Goal: Transaction & Acquisition: Purchase product/service

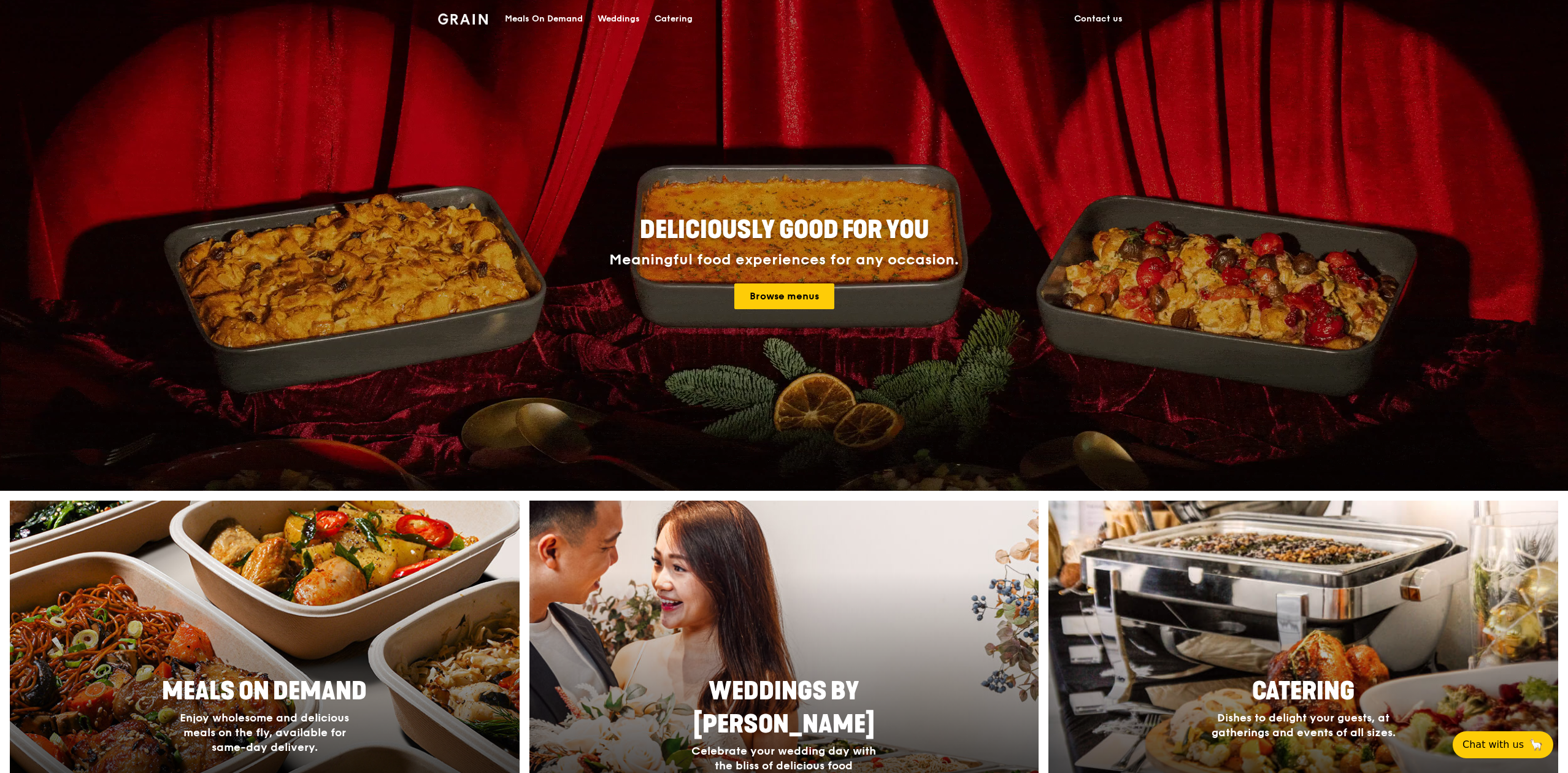
click at [533, 15] on div "Meals On Demand" at bounding box center [544, 19] width 78 height 37
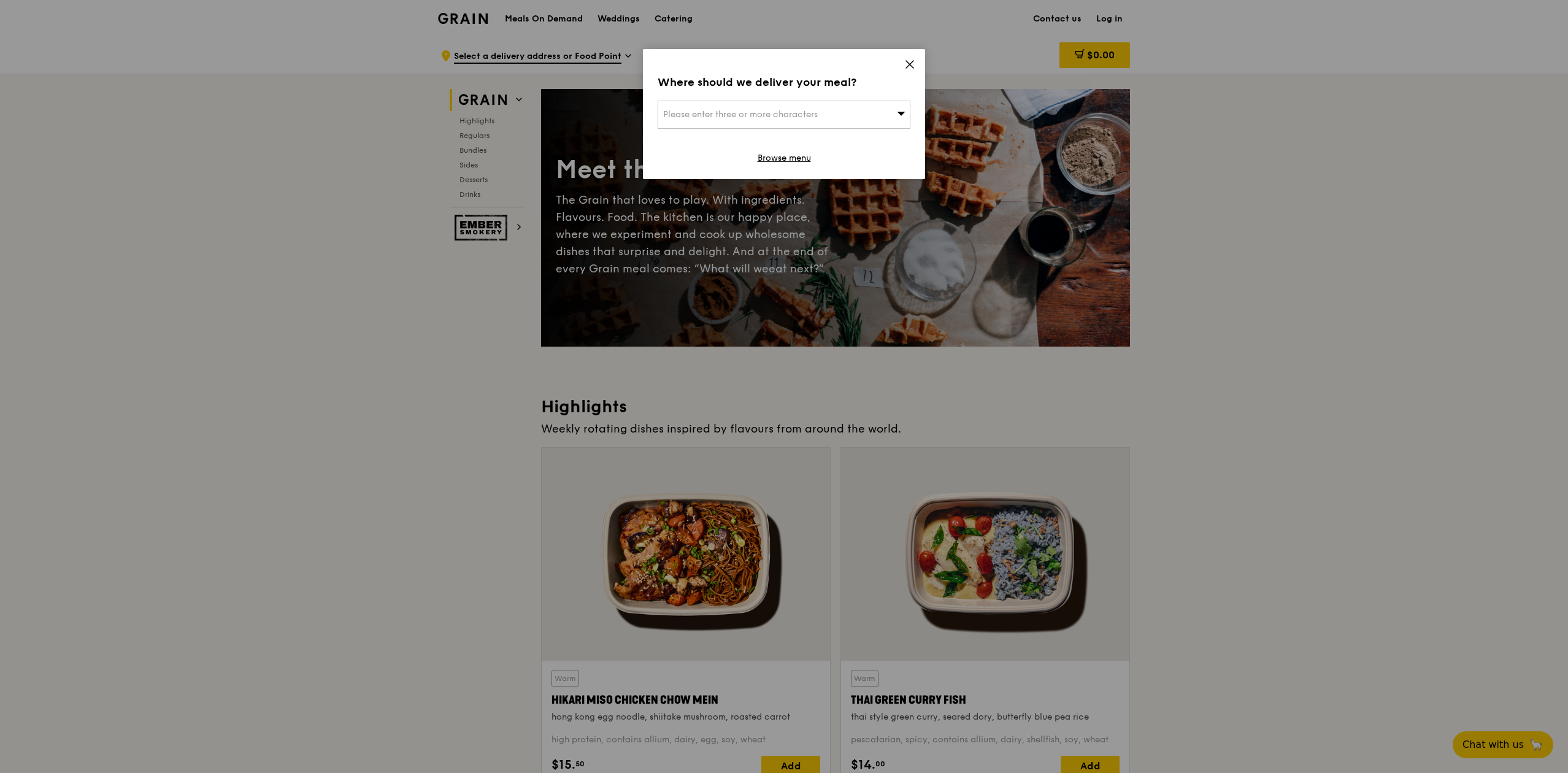
click at [817, 111] on span "Please enter three or more characters" at bounding box center [740, 114] width 155 height 10
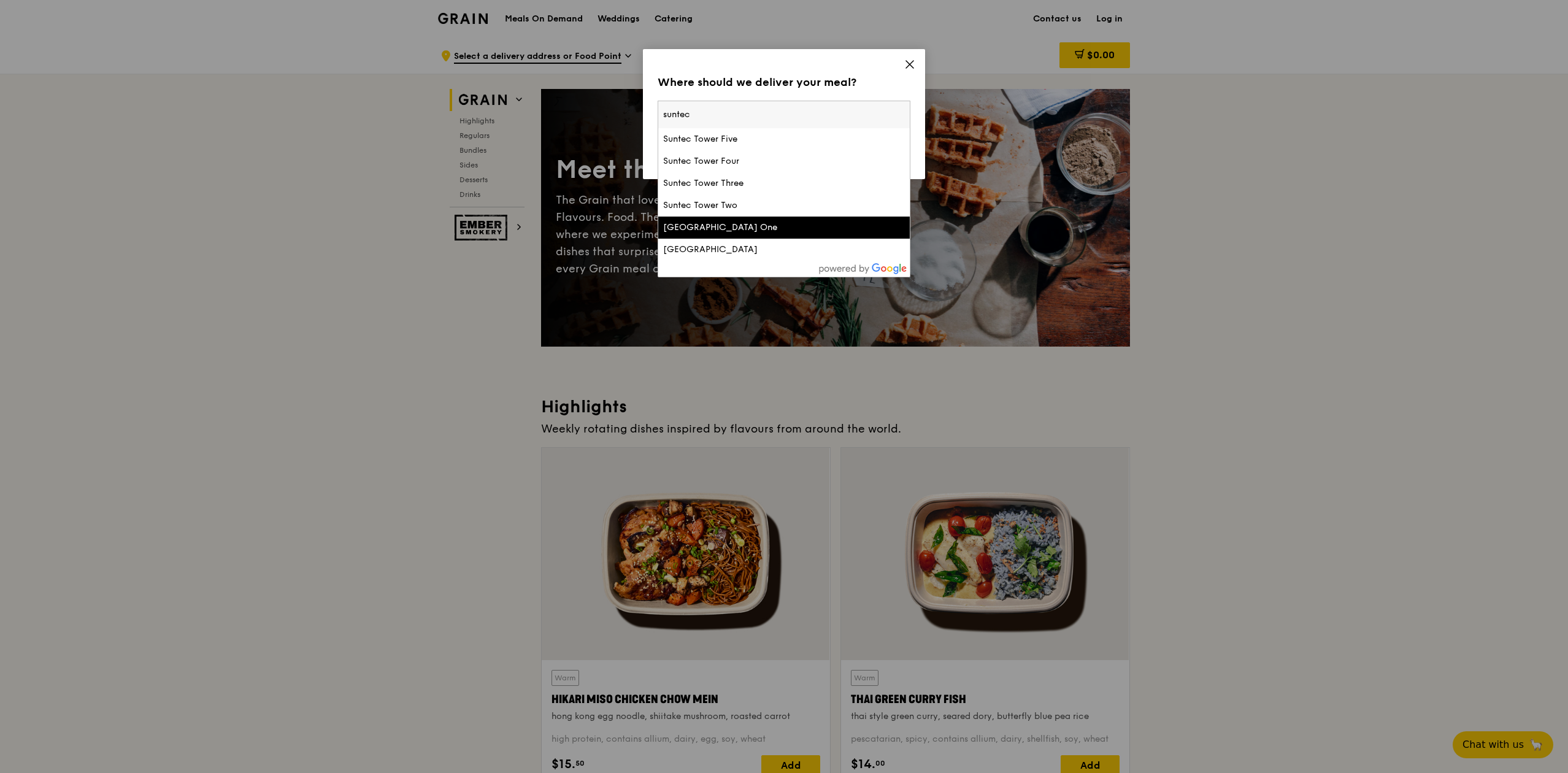
type input "suntec"
click at [742, 231] on div "[GEOGRAPHIC_DATA] One" at bounding box center [754, 228] width 182 height 12
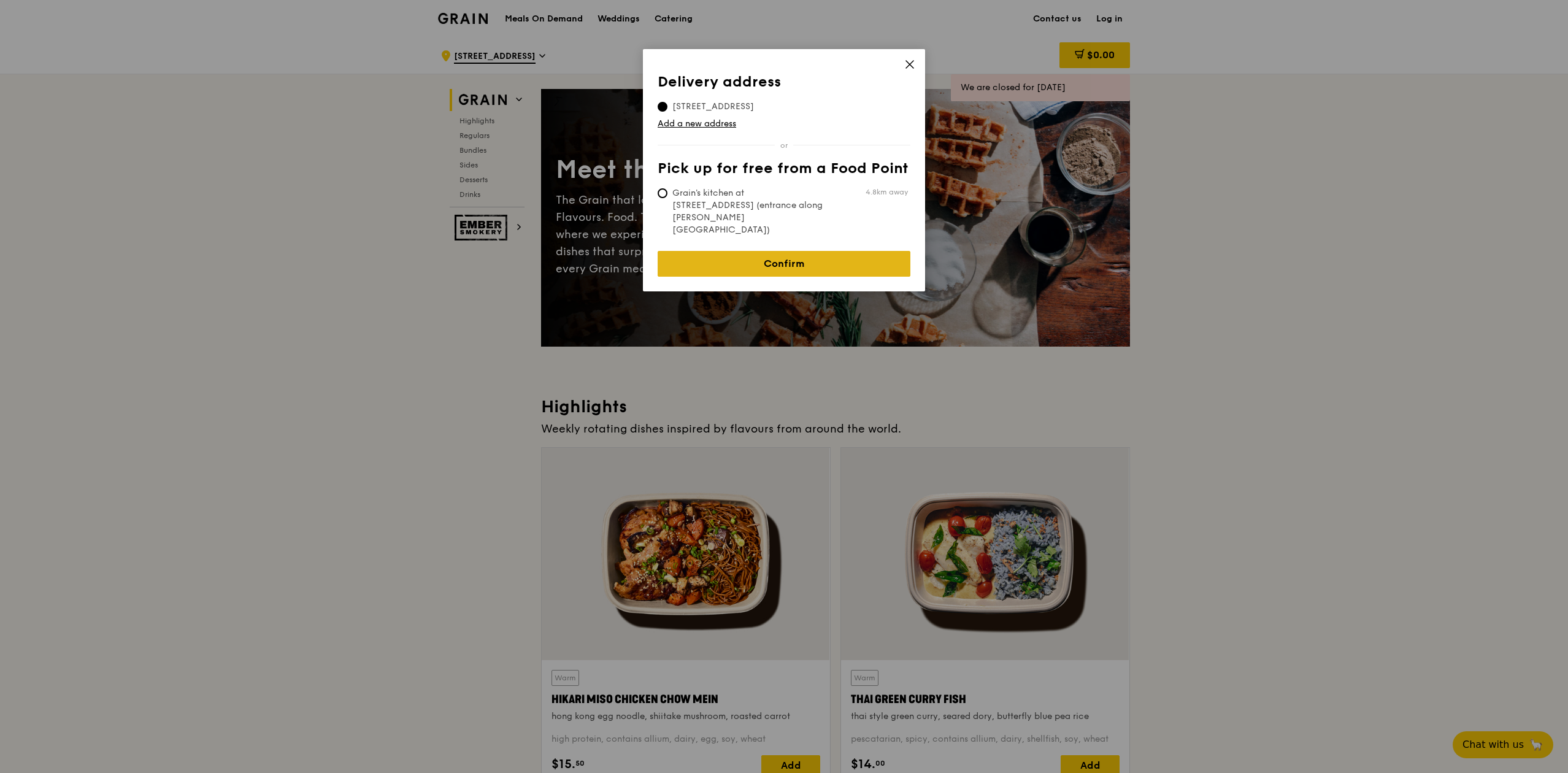
click at [813, 251] on link "Confirm" at bounding box center [784, 264] width 253 height 26
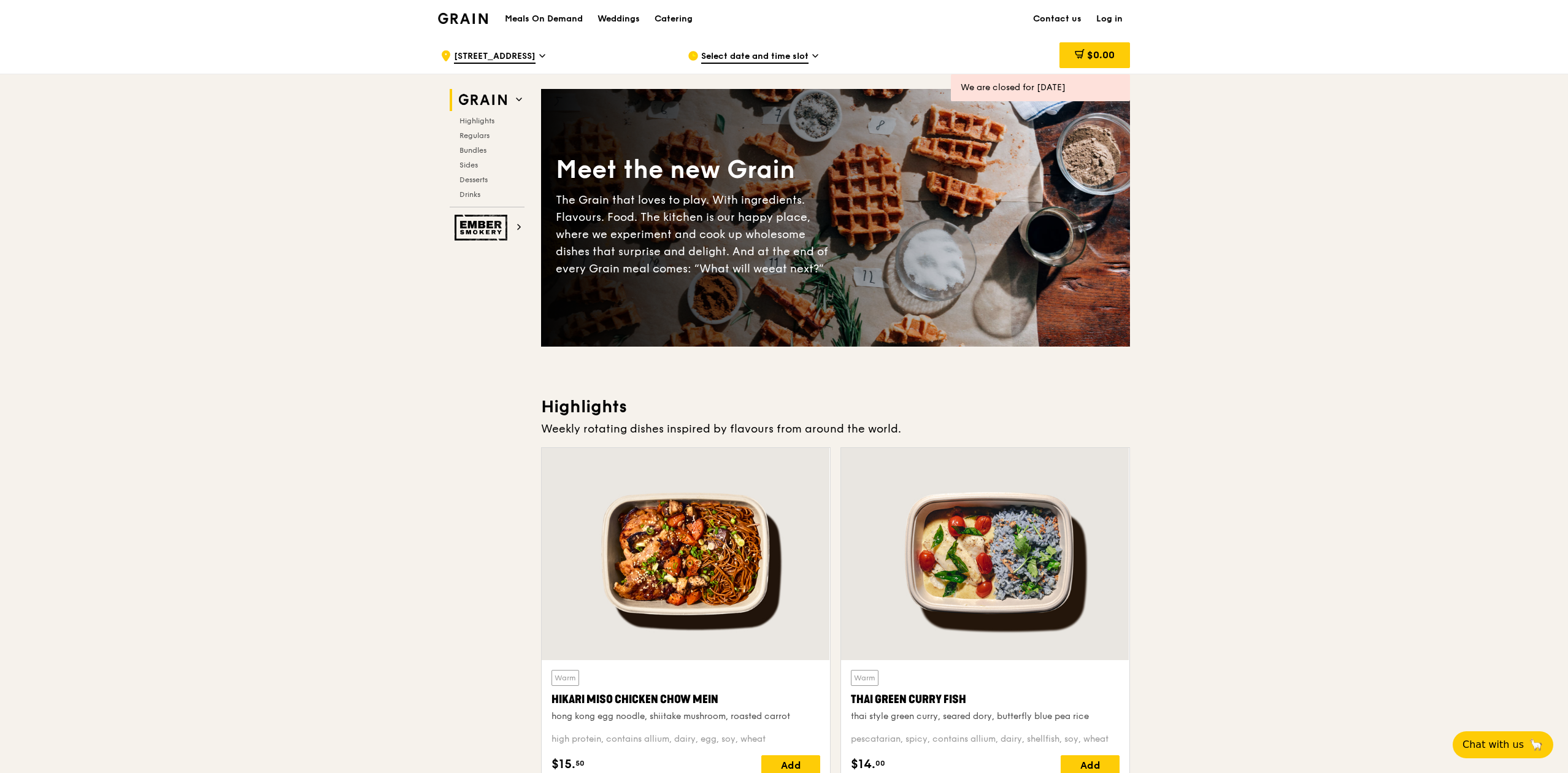
click at [782, 51] on span "Select date and time slot" at bounding box center [755, 57] width 107 height 14
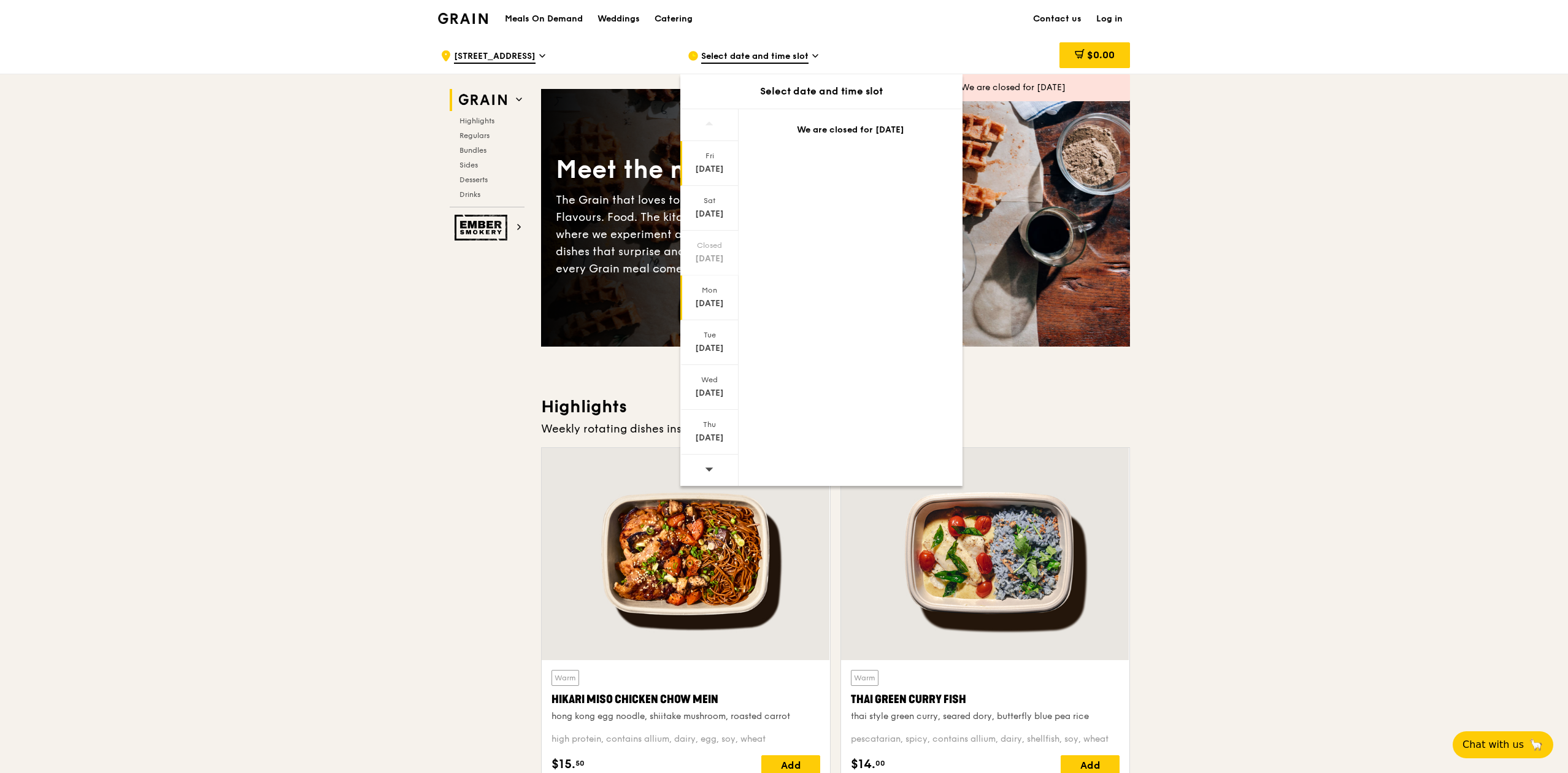
click at [707, 293] on div "Mon" at bounding box center [709, 290] width 55 height 10
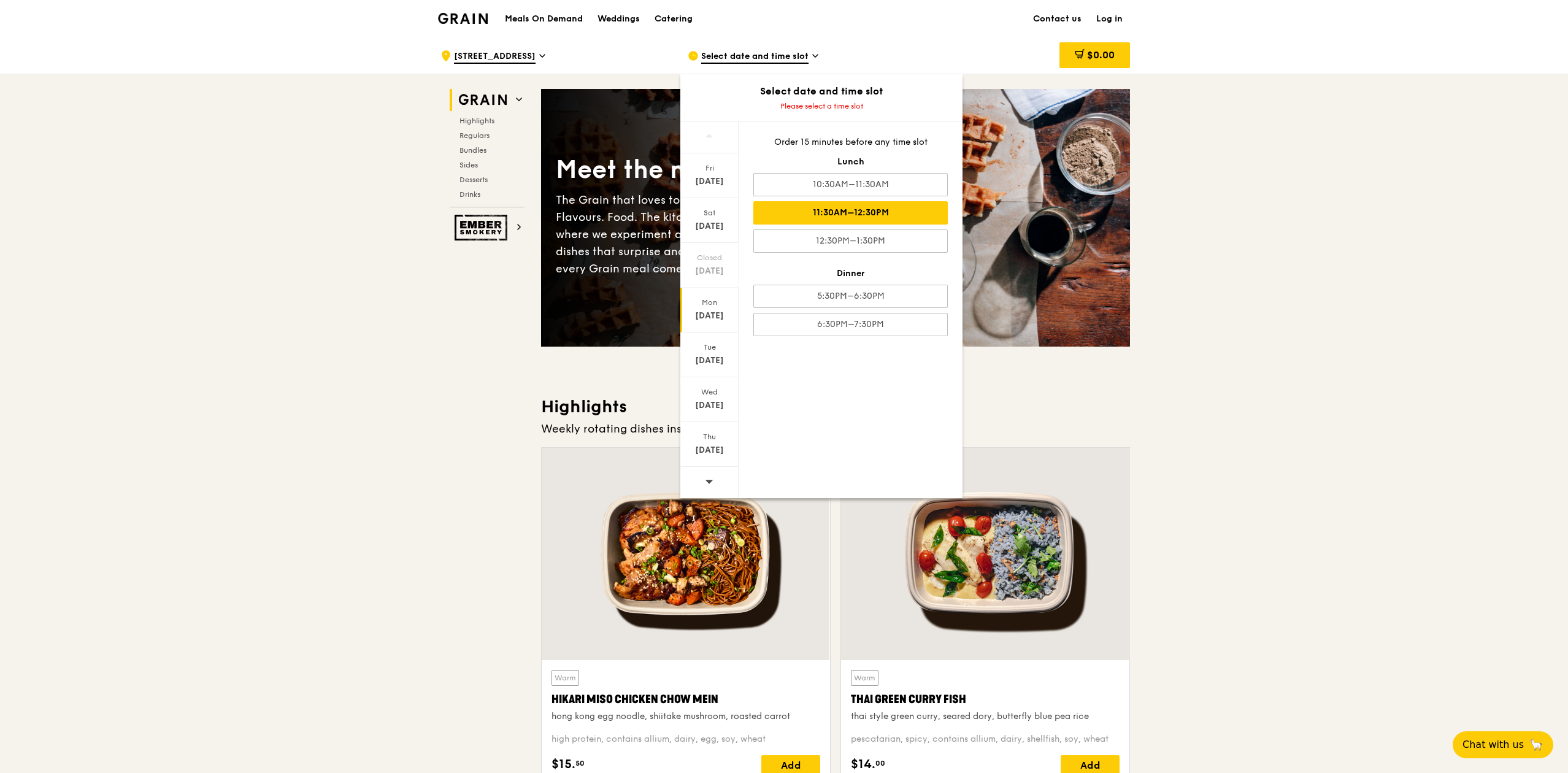
click at [891, 212] on div "11:30AM–12:30PM" at bounding box center [851, 213] width 195 height 23
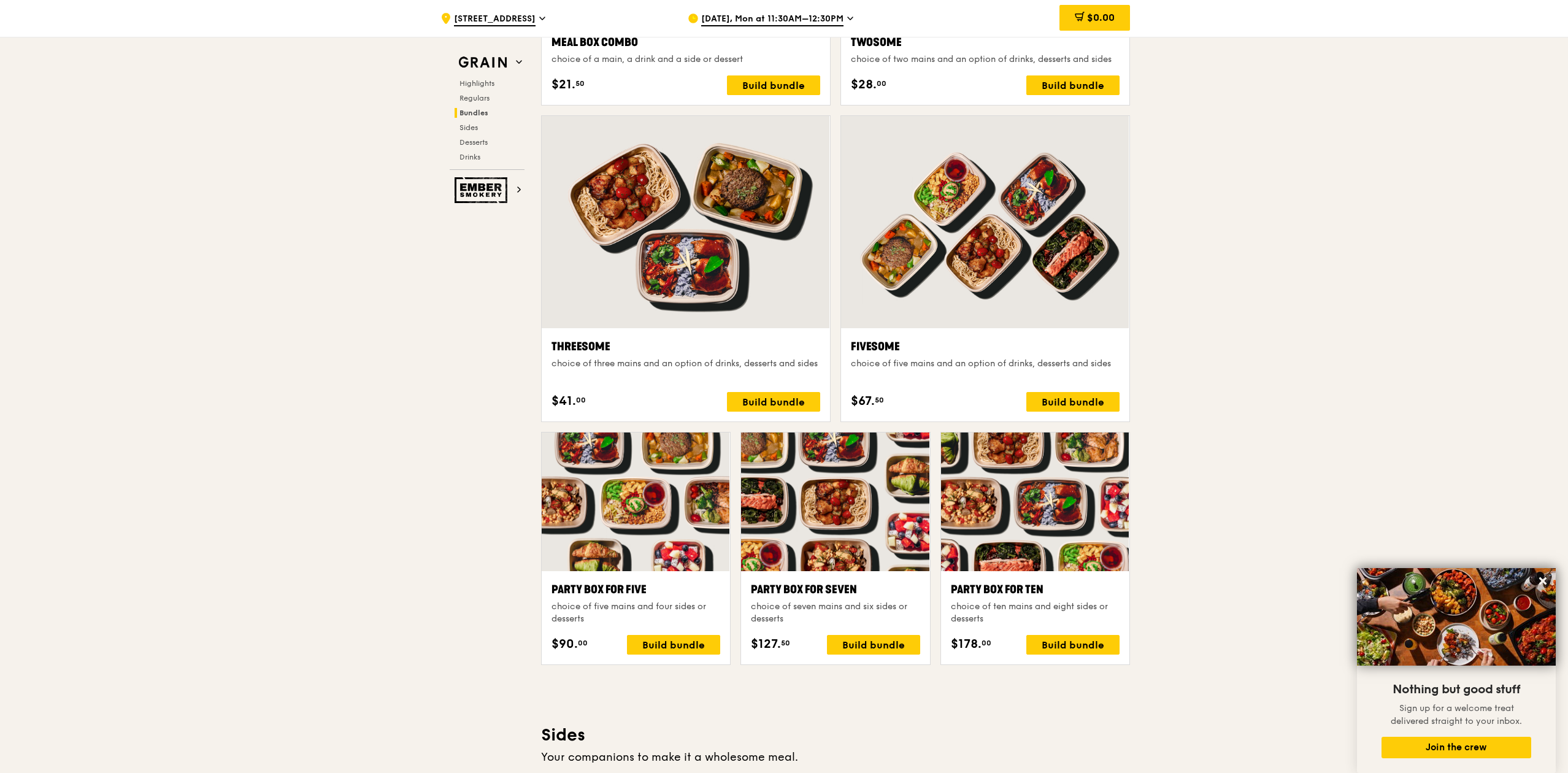
scroll to position [2046, 0]
click at [1085, 646] on div "Build bundle" at bounding box center [1072, 644] width 93 height 20
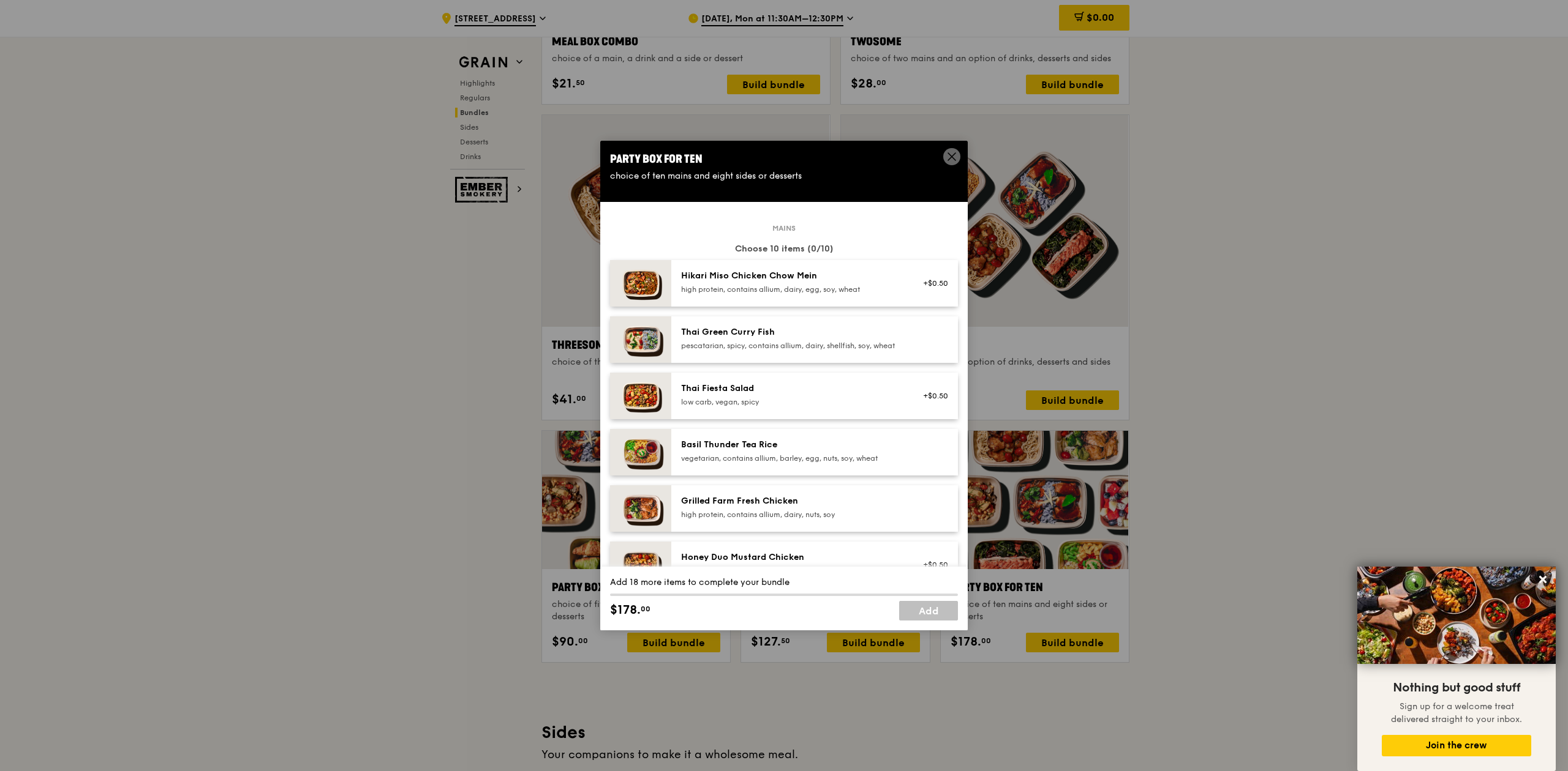
click at [951, 153] on icon at bounding box center [951, 157] width 11 height 11
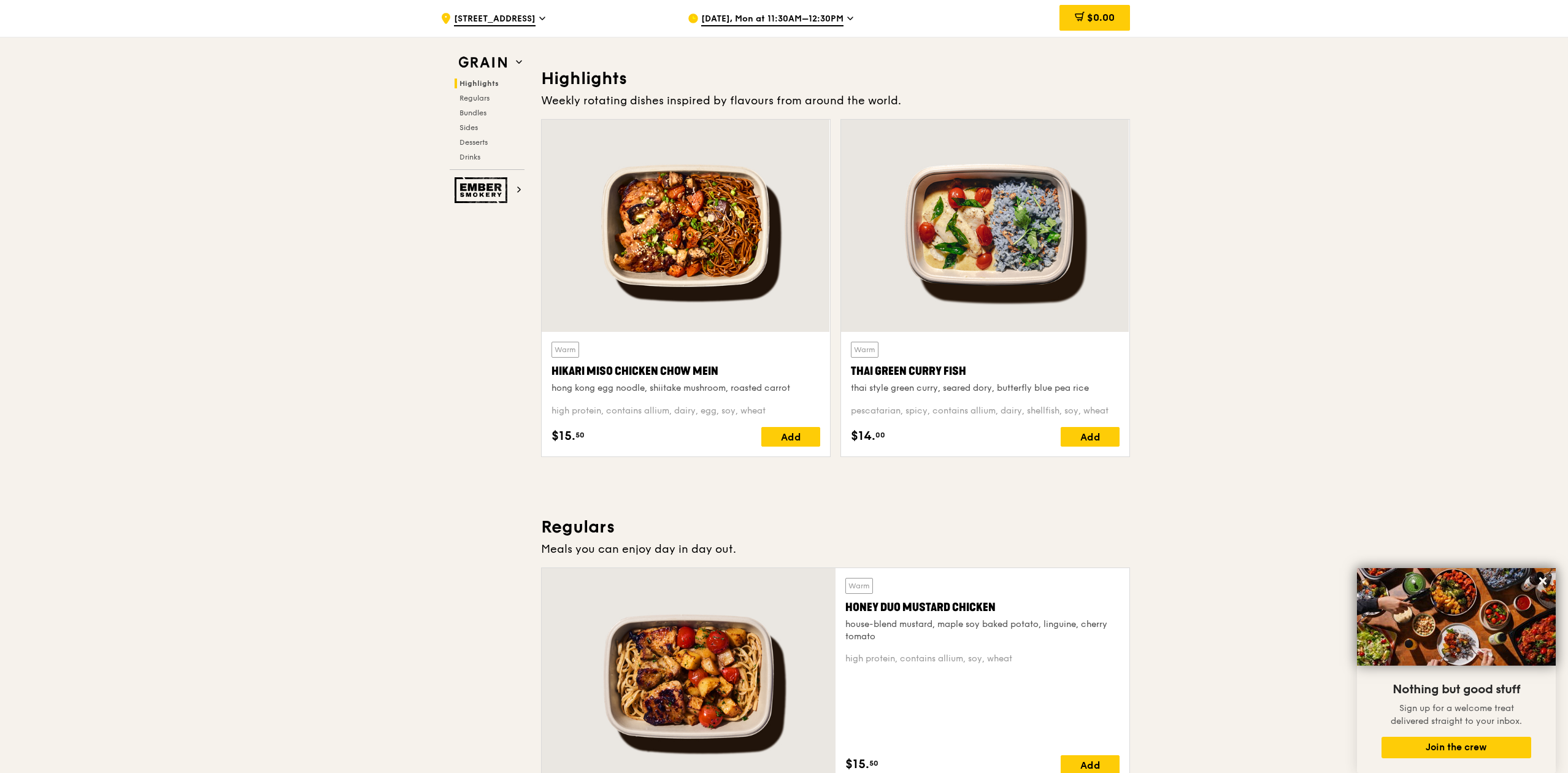
scroll to position [327, 0]
